Goal: Information Seeking & Learning: Compare options

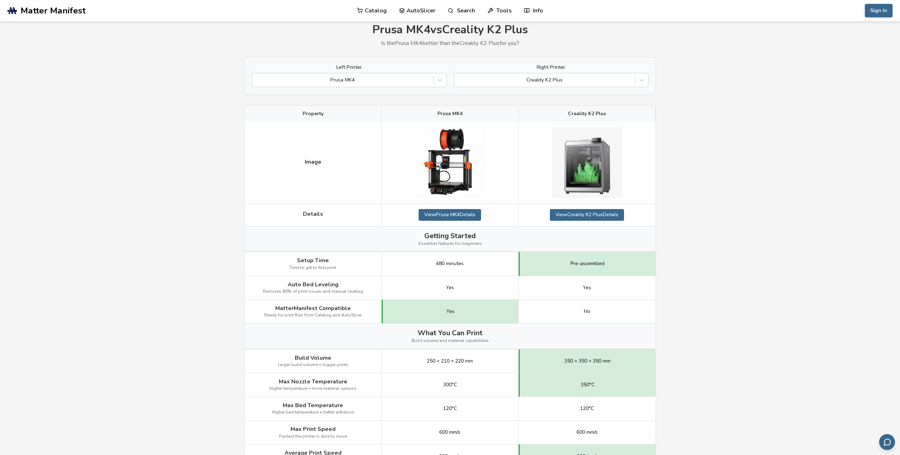
scroll to position [35, 0]
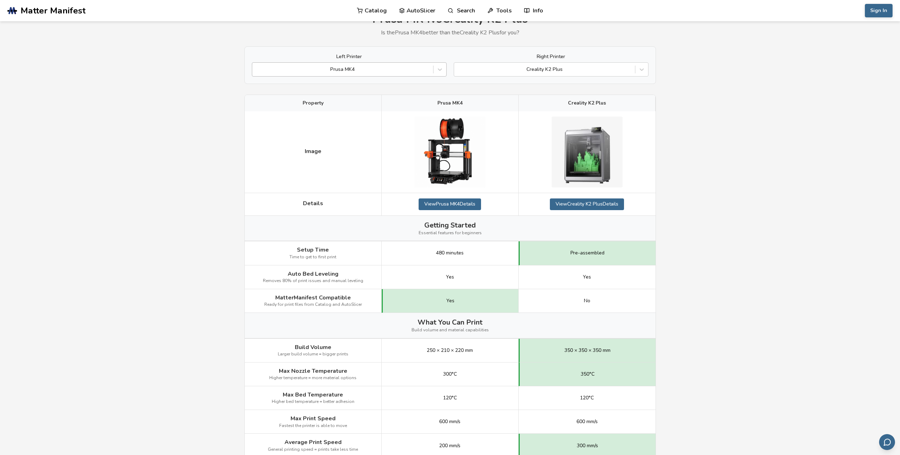
click at [399, 70] on div at bounding box center [343, 69] width 174 height 7
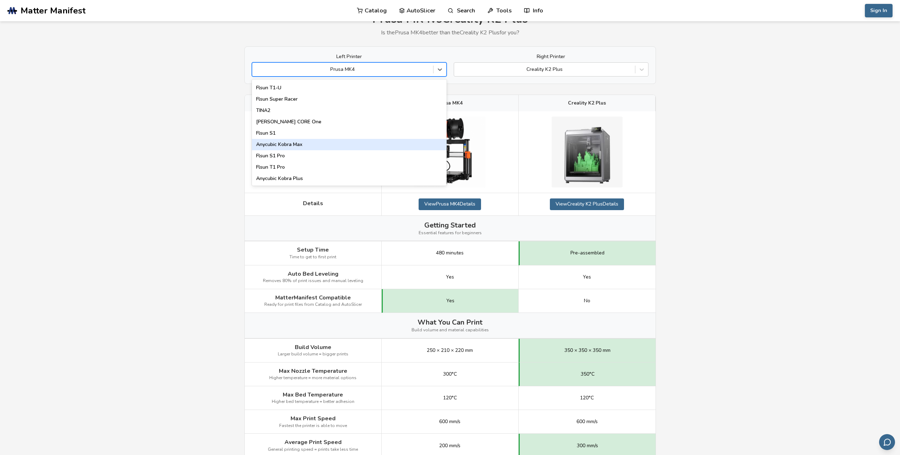
scroll to position [909, 0]
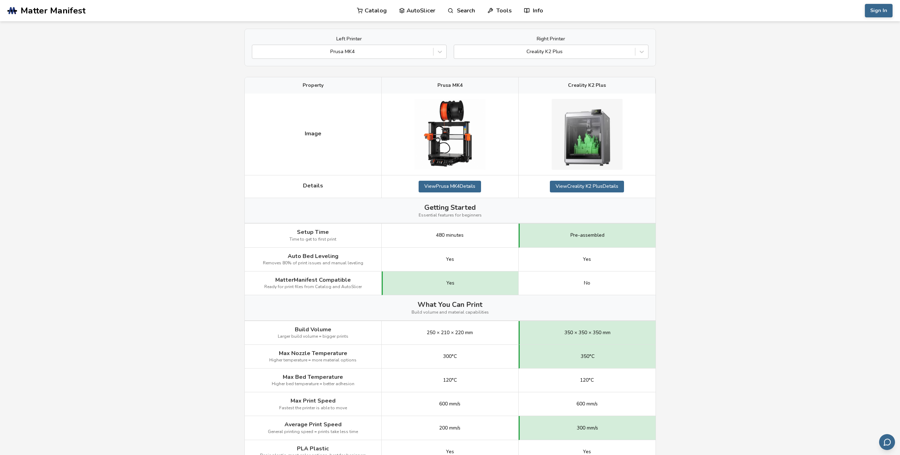
scroll to position [0, 0]
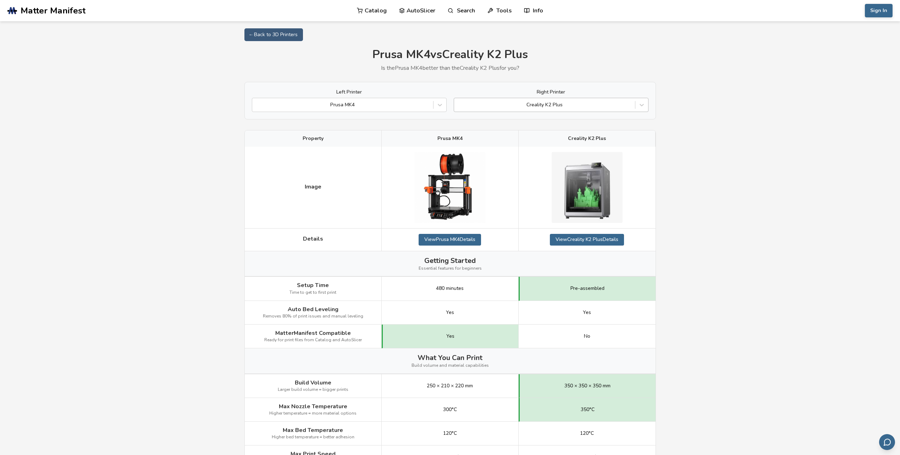
click at [632, 108] on div "Creality K2 Plus" at bounding box center [544, 105] width 181 height 10
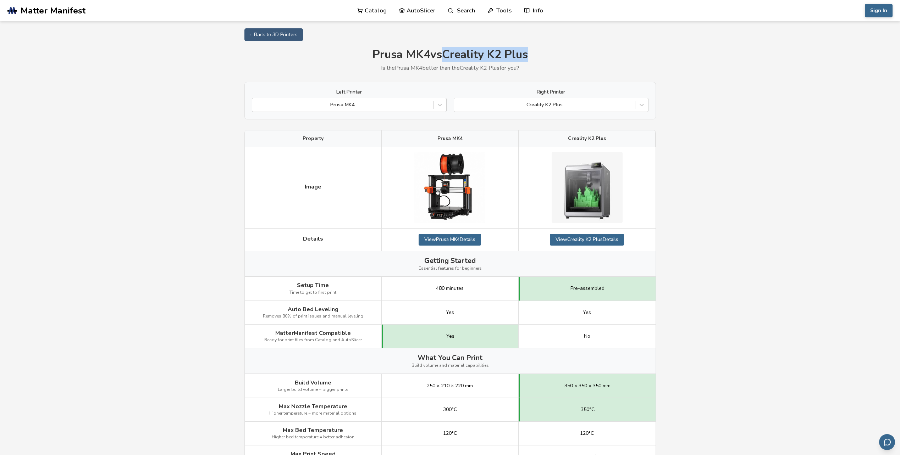
drag, startPoint x: 446, startPoint y: 54, endPoint x: 528, endPoint y: 61, distance: 82.3
click at [528, 61] on h1 "[PERSON_NAME] MK4 vs Creality K2 Plus" at bounding box center [449, 54] width 411 height 13
drag, startPoint x: 528, startPoint y: 61, endPoint x: 521, endPoint y: 58, distance: 8.2
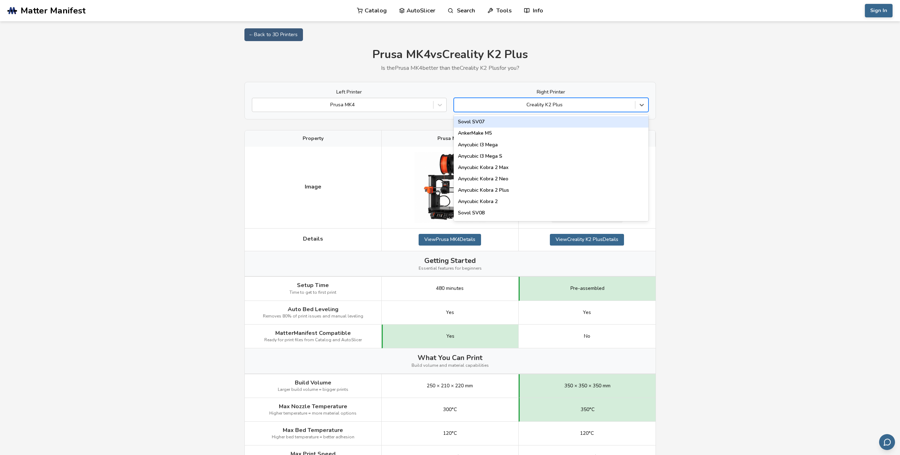
click at [566, 107] on div at bounding box center [544, 104] width 174 height 7
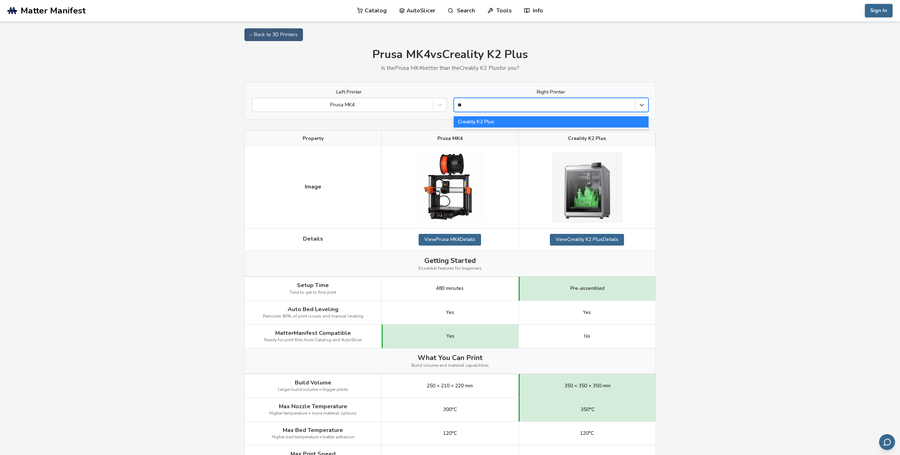
type input "**"
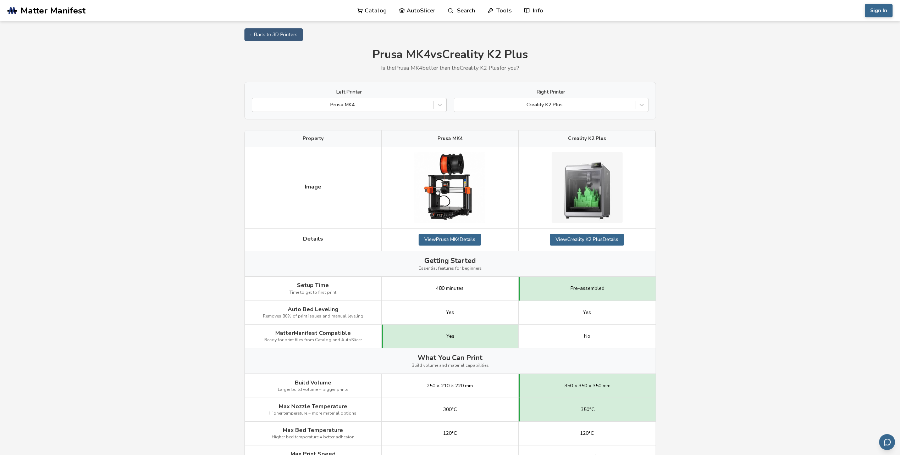
click at [560, 48] on h1 "[PERSON_NAME] MK4 vs Creality K2 Plus" at bounding box center [449, 54] width 411 height 13
click at [433, 9] on link "AutoSlicer" at bounding box center [417, 10] width 37 height 21
